Goal: Task Accomplishment & Management: Use online tool/utility

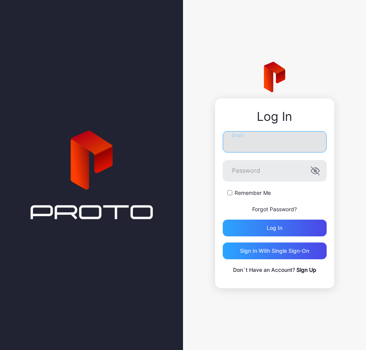
click at [251, 138] on input "Email" at bounding box center [274, 141] width 104 height 21
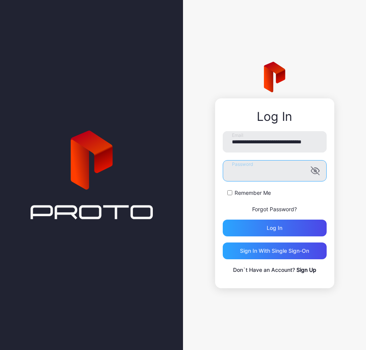
click at [222, 220] on button "Log in" at bounding box center [274, 228] width 104 height 17
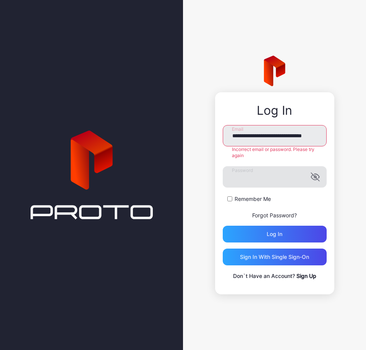
click at [319, 174] on icon "button" at bounding box center [314, 176] width 9 height 9
click at [252, 138] on input "**********" at bounding box center [274, 135] width 104 height 21
click at [262, 135] on input "**********" at bounding box center [274, 135] width 104 height 21
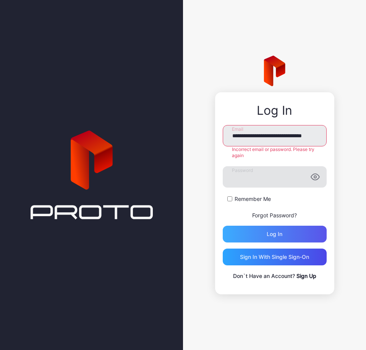
type input "**********"
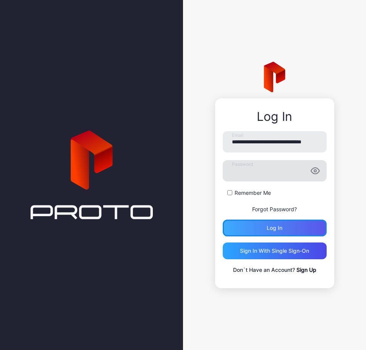
click at [282, 232] on div "Log in" at bounding box center [274, 228] width 104 height 17
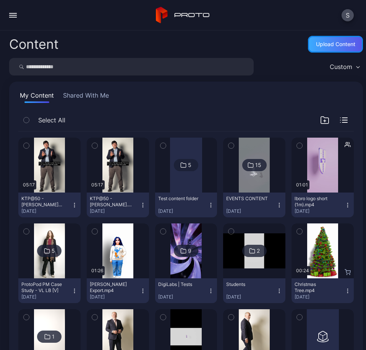
click at [316, 41] on div "Upload Content" at bounding box center [335, 44] width 39 height 6
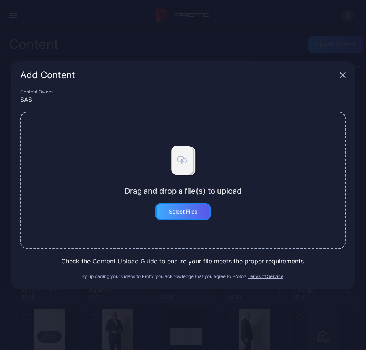
click at [184, 217] on div "Select Files" at bounding box center [182, 211] width 55 height 17
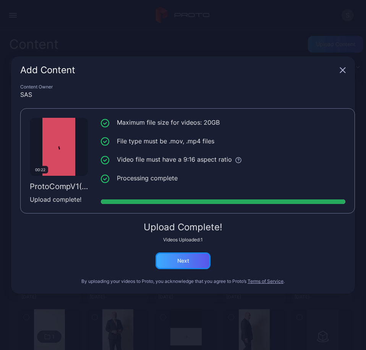
click at [189, 261] on div "Next" at bounding box center [182, 261] width 55 height 17
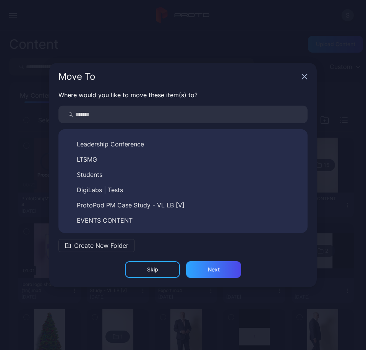
scroll to position [72, 0]
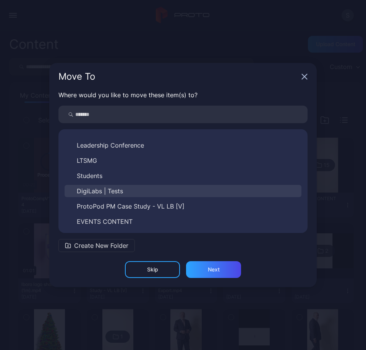
click at [109, 191] on span "DigiLabs | Tests" at bounding box center [100, 191] width 46 height 9
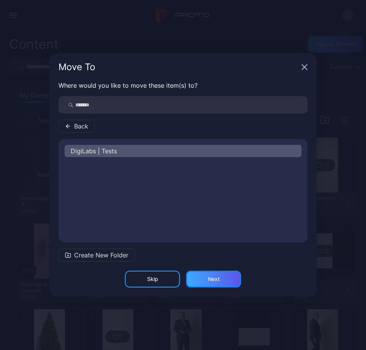
click at [209, 275] on div "Next" at bounding box center [213, 279] width 55 height 17
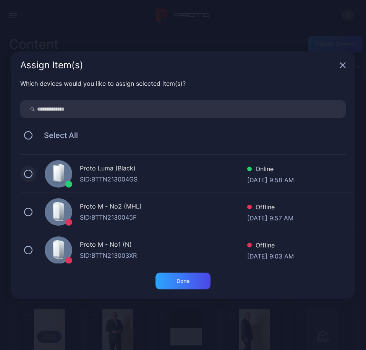
click at [25, 175] on button at bounding box center [28, 174] width 8 height 8
click at [185, 280] on div "Done" at bounding box center [182, 281] width 13 height 6
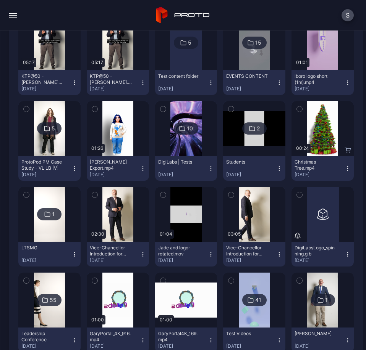
scroll to position [123, 0]
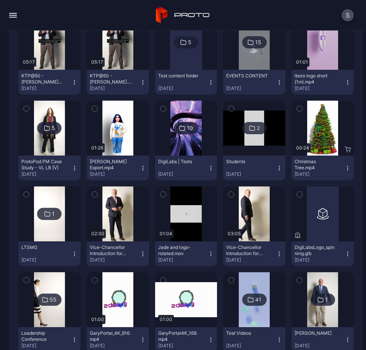
click at [178, 141] on img at bounding box center [185, 128] width 31 height 55
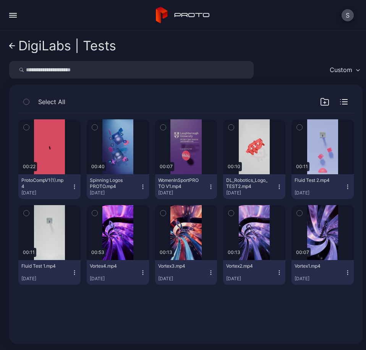
click at [14, 43] on icon at bounding box center [12, 46] width 6 height 6
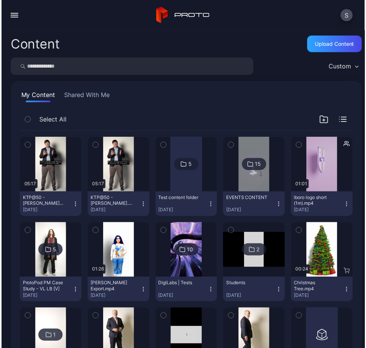
scroll to position [123, 0]
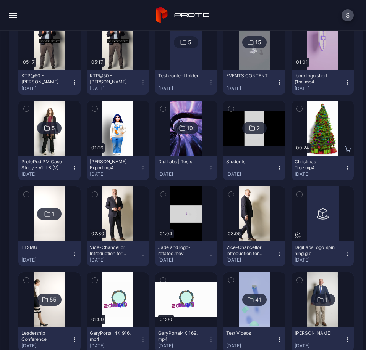
click at [14, 14] on button "button" at bounding box center [12, 15] width 15 height 15
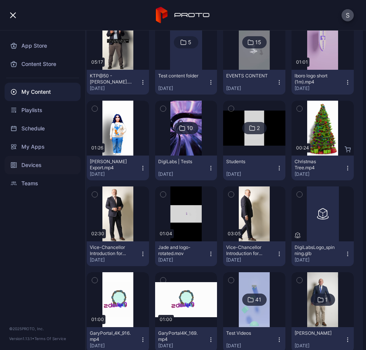
click at [37, 167] on div "Devices" at bounding box center [43, 165] width 76 height 18
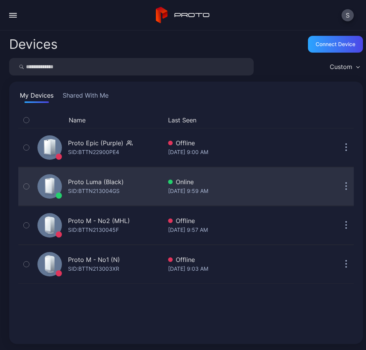
click at [96, 184] on div "Proto Luma (Black)" at bounding box center [96, 181] width 56 height 9
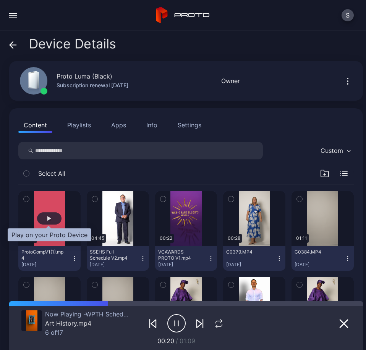
click at [48, 222] on div "button" at bounding box center [49, 219] width 24 height 12
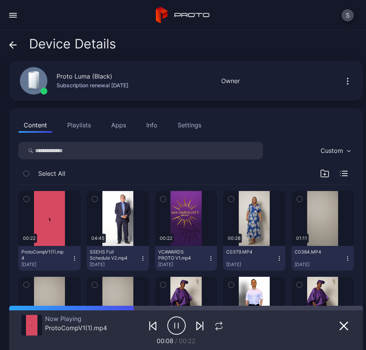
click at [84, 125] on button "Playlists" at bounding box center [79, 125] width 34 height 15
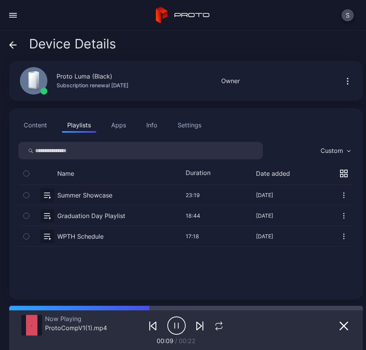
click at [87, 237] on button "button" at bounding box center [185, 236] width 335 height 20
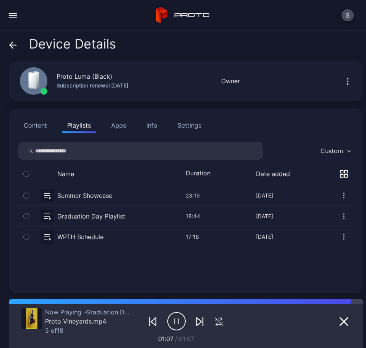
click at [16, 39] on span at bounding box center [13, 44] width 8 height 14
